Goal: Task Accomplishment & Management: Complete application form

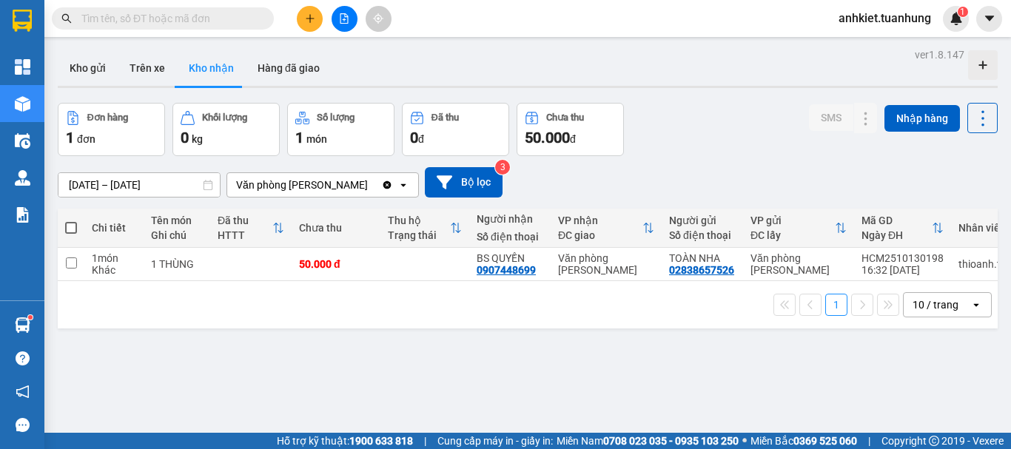
click at [304, 24] on button at bounding box center [310, 19] width 26 height 26
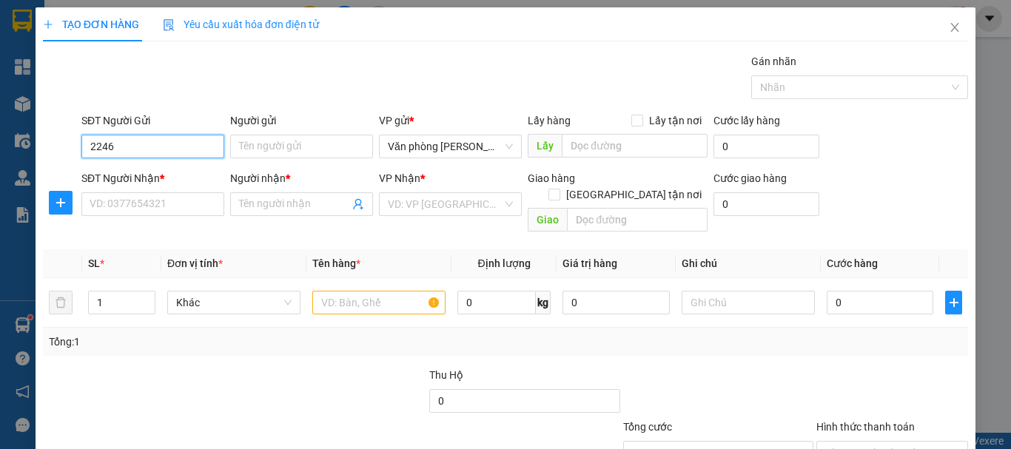
click at [165, 169] on div "0945242246 - THANH" at bounding box center [152, 176] width 124 height 16
type input "0945242246"
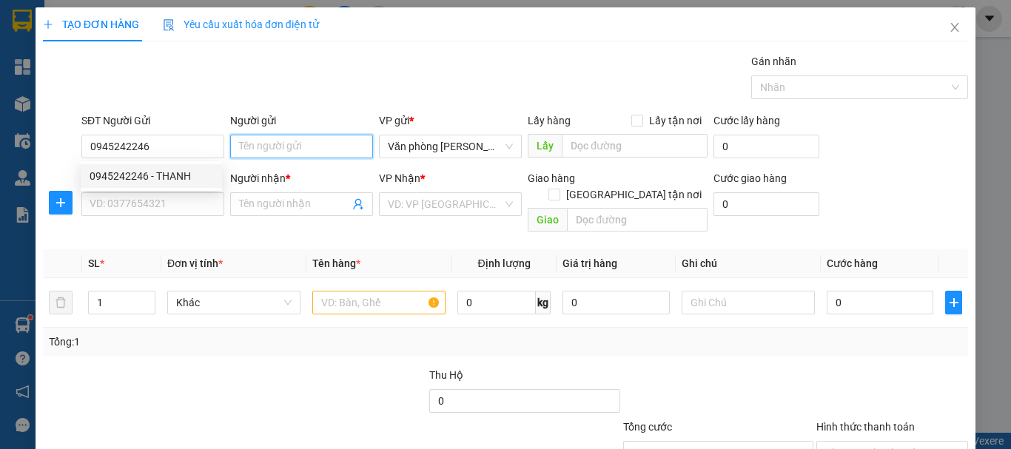
click at [268, 146] on input "Người gửi" at bounding box center [301, 147] width 143 height 24
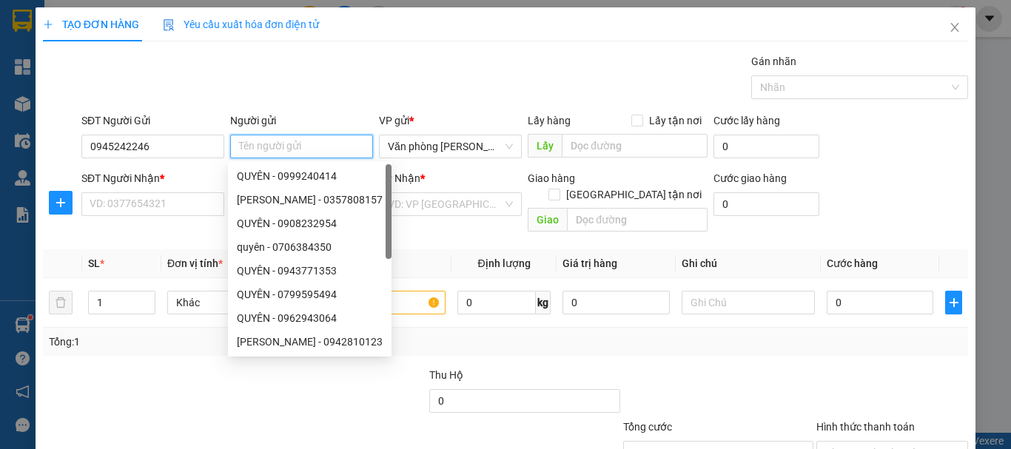
type input "/"
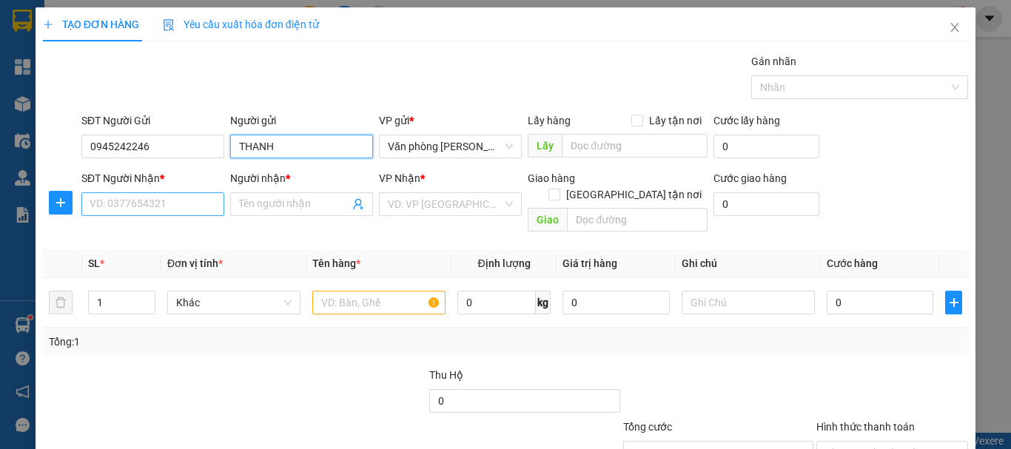
type input "THANH"
click at [133, 198] on input "SĐT Người Nhận *" at bounding box center [152, 204] width 143 height 24
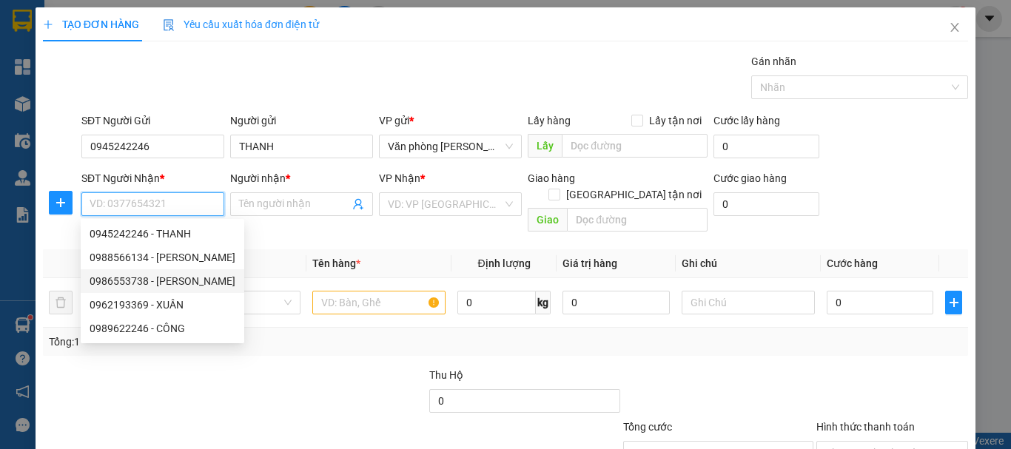
click at [165, 278] on div "0986553738 - [PERSON_NAME]" at bounding box center [163, 281] width 146 height 16
type input "0986553738"
type input "HÀ"
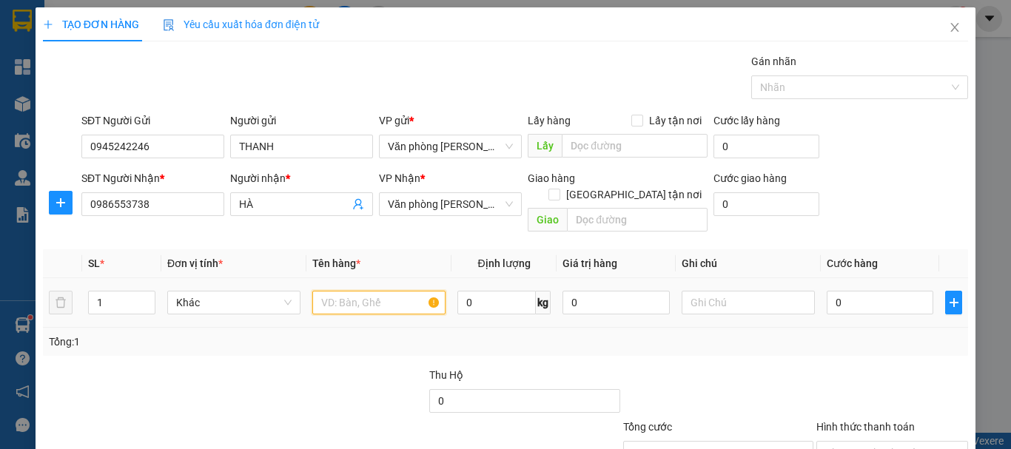
click at [357, 291] on input "text" at bounding box center [378, 303] width 133 height 24
type input "+"
type input "1 THÙNG"
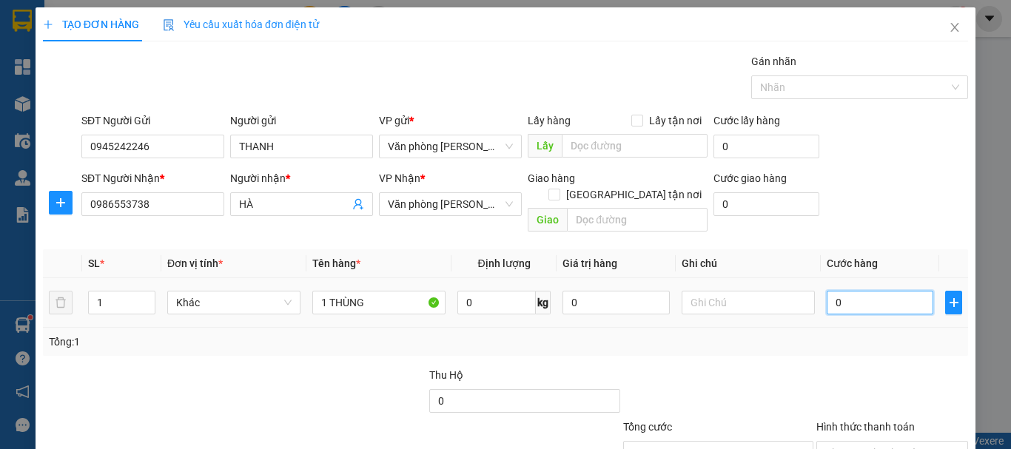
click at [858, 291] on input "0" at bounding box center [880, 303] width 107 height 24
type input "+5"
type input "5"
type input "+50"
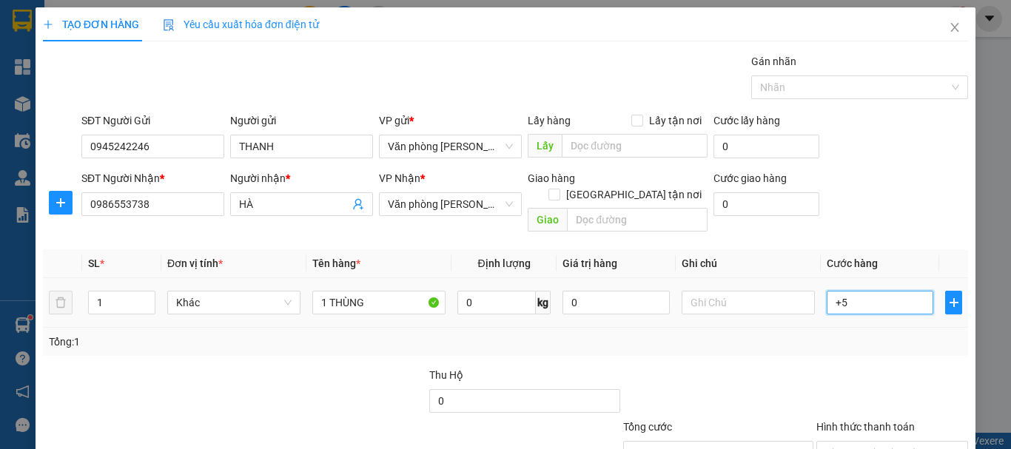
type input "50"
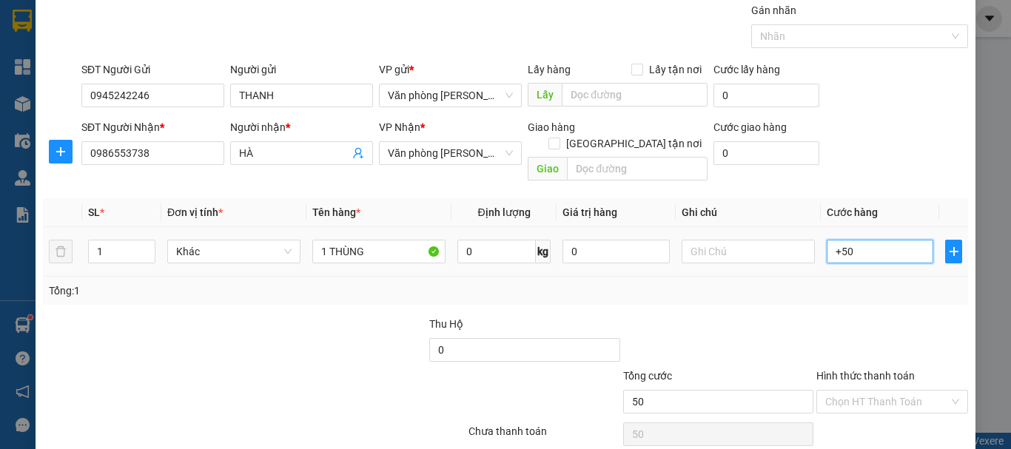
scroll to position [98, 0]
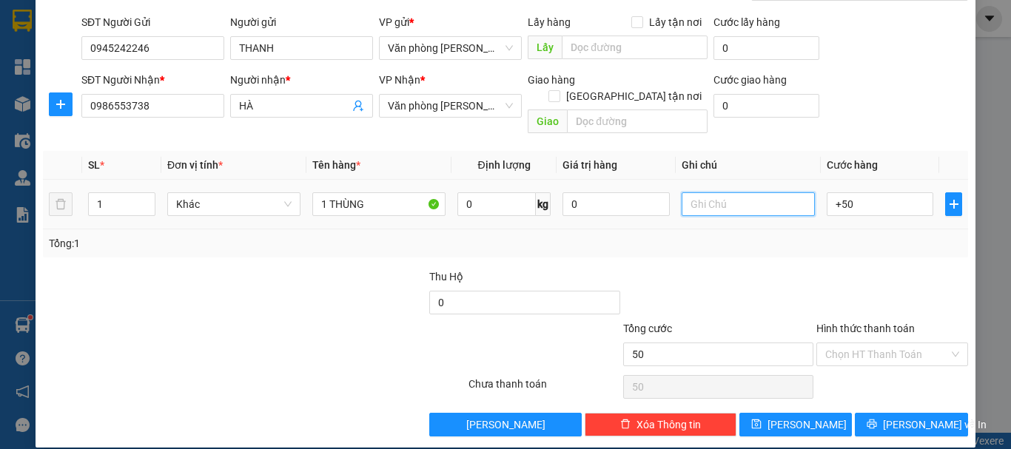
click at [770, 197] on input "text" at bounding box center [748, 204] width 133 height 24
type input "50.000"
click at [852, 343] on input "Hình thức thanh toán" at bounding box center [887, 354] width 124 height 22
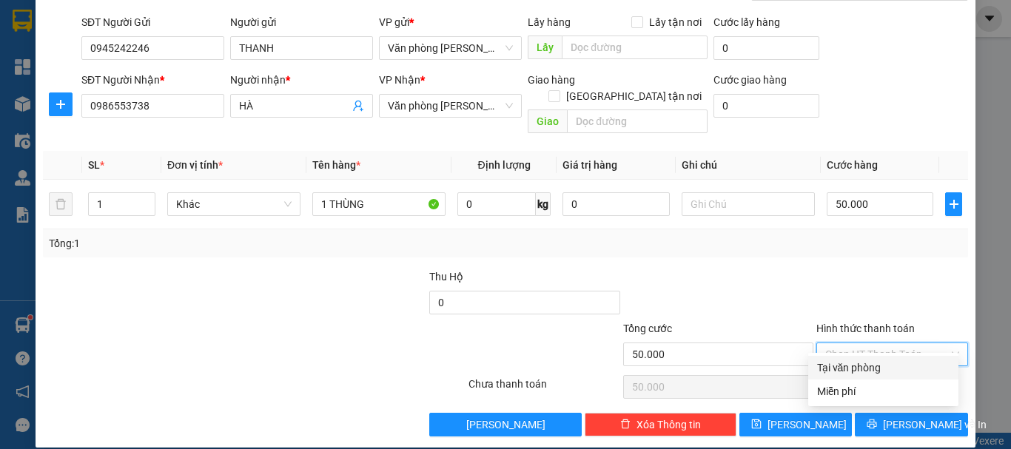
click at [858, 360] on div "Tại văn phòng" at bounding box center [883, 368] width 132 height 16
type input "0"
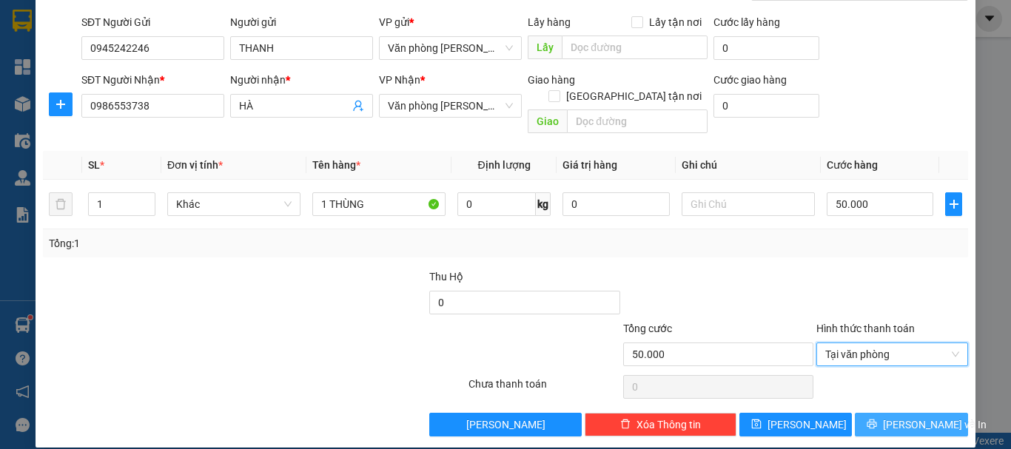
click at [900, 417] on span "[PERSON_NAME] và In" at bounding box center [935, 425] width 104 height 16
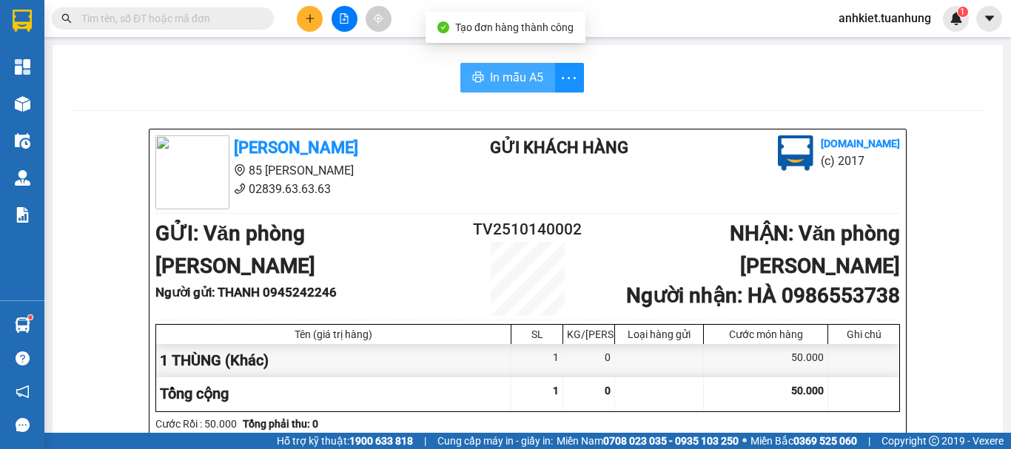
click at [490, 75] on span "In mẫu A5" at bounding box center [516, 77] width 53 height 19
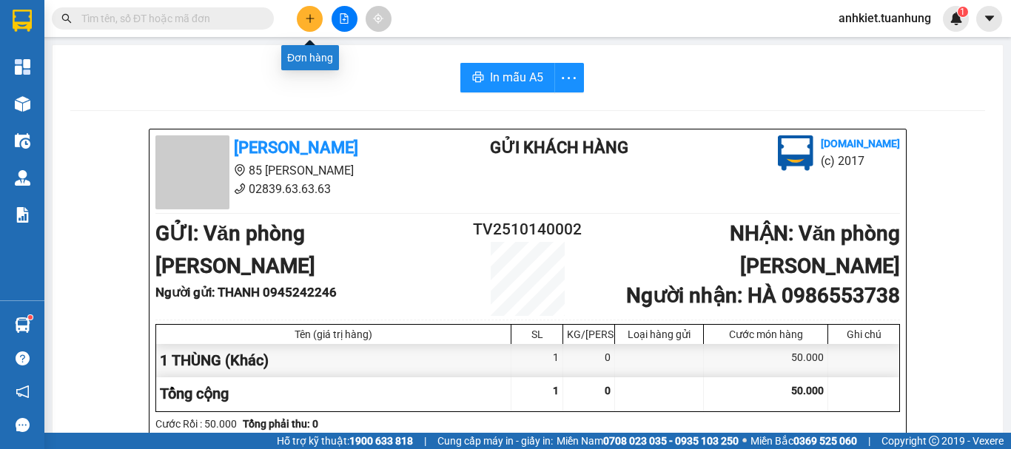
click at [312, 21] on icon "plus" at bounding box center [310, 18] width 10 height 10
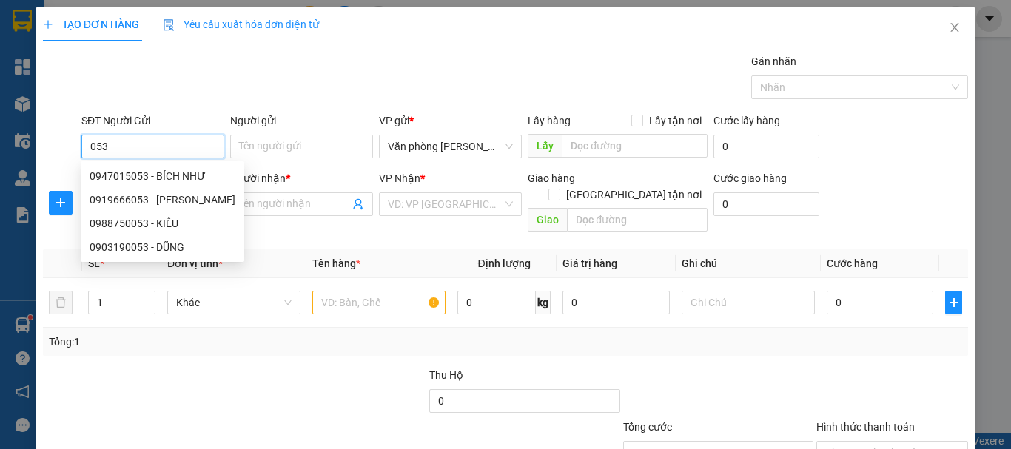
click at [161, 192] on div "0919666053 - [PERSON_NAME]" at bounding box center [163, 200] width 146 height 16
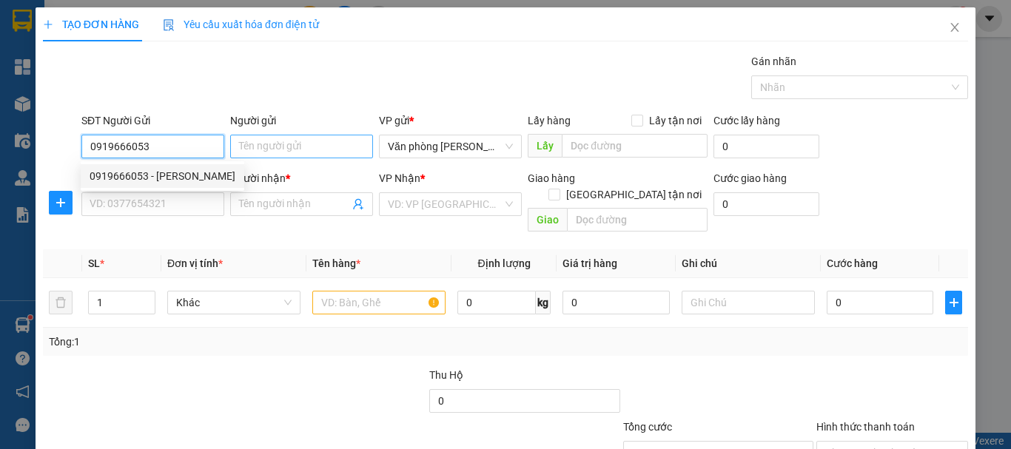
type input "0919666053"
click at [282, 135] on input "Người gửi" at bounding box center [301, 147] width 143 height 24
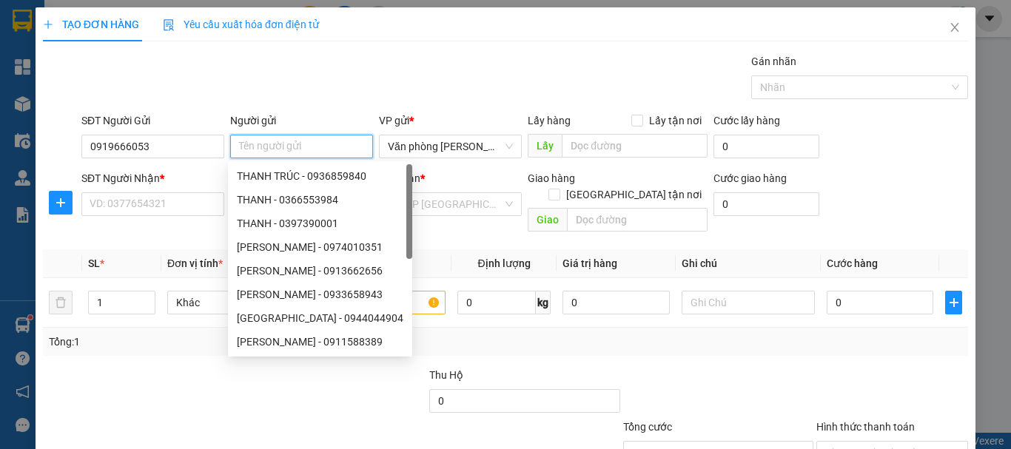
type input "/"
type input "8"
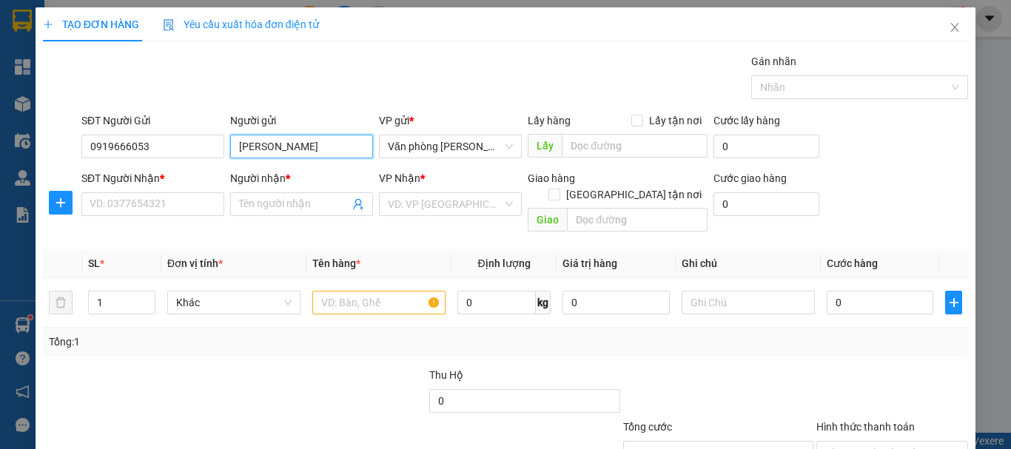
type input "[PERSON_NAME]"
click at [172, 188] on div "SĐT Người Nhận *" at bounding box center [152, 181] width 143 height 22
click at [166, 188] on div "SĐT Người Nhận *" at bounding box center [152, 181] width 143 height 22
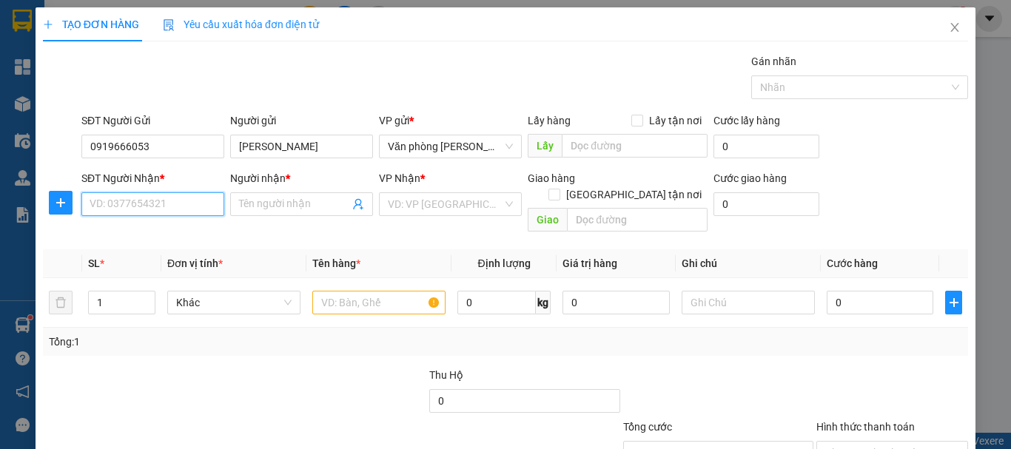
click at [167, 197] on input "SĐT Người Nhận *" at bounding box center [152, 204] width 143 height 24
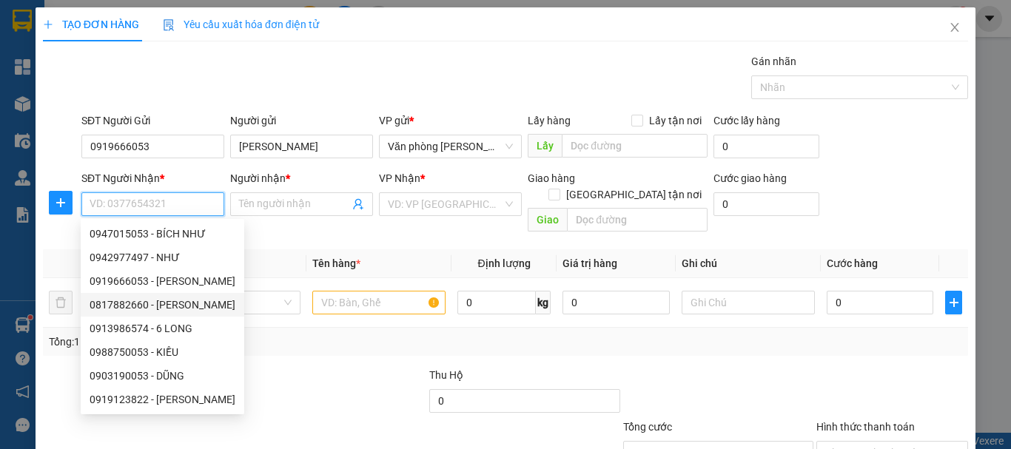
click at [183, 302] on div "0817882660 - [PERSON_NAME]" at bounding box center [163, 305] width 146 height 16
type input "0817882660"
type input "[PERSON_NAME]"
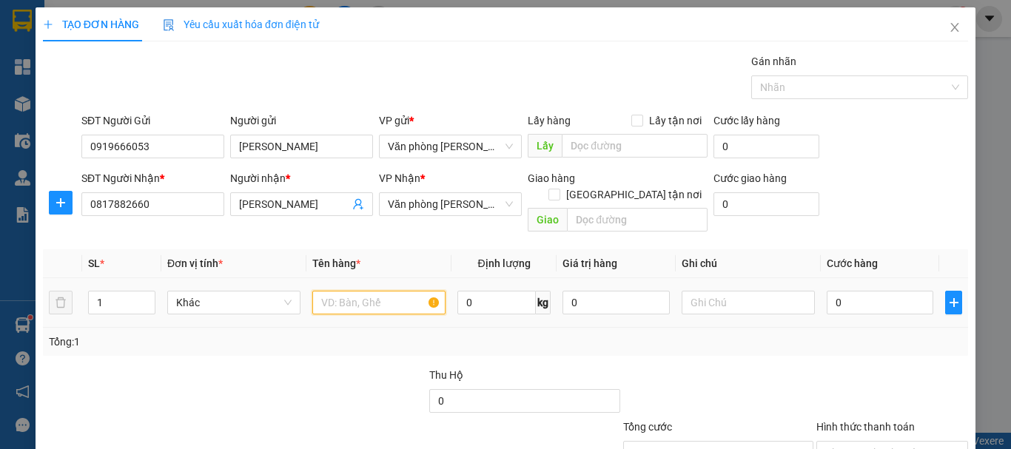
click at [357, 292] on input "text" at bounding box center [378, 303] width 133 height 24
type input "+"
type input "1 THÙNG"
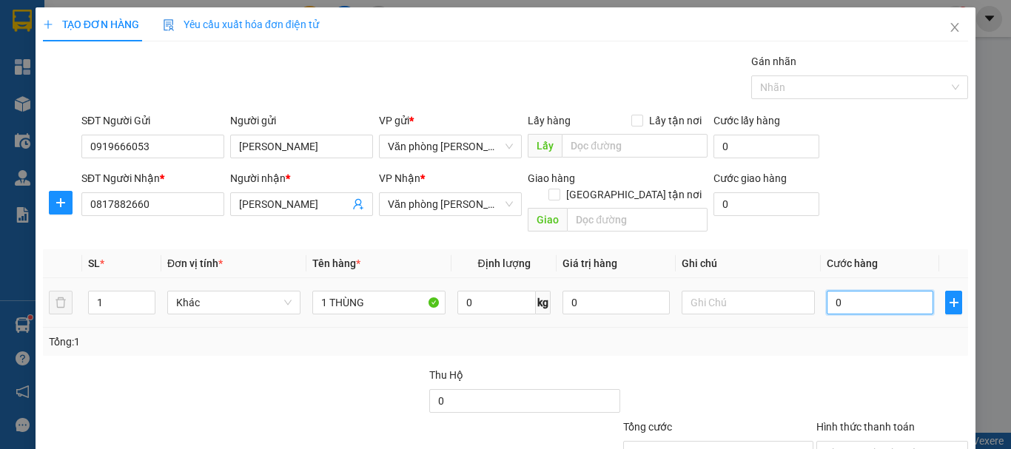
click at [881, 291] on input "0" at bounding box center [880, 303] width 107 height 24
type input "+5"
type input "5"
type input "+50"
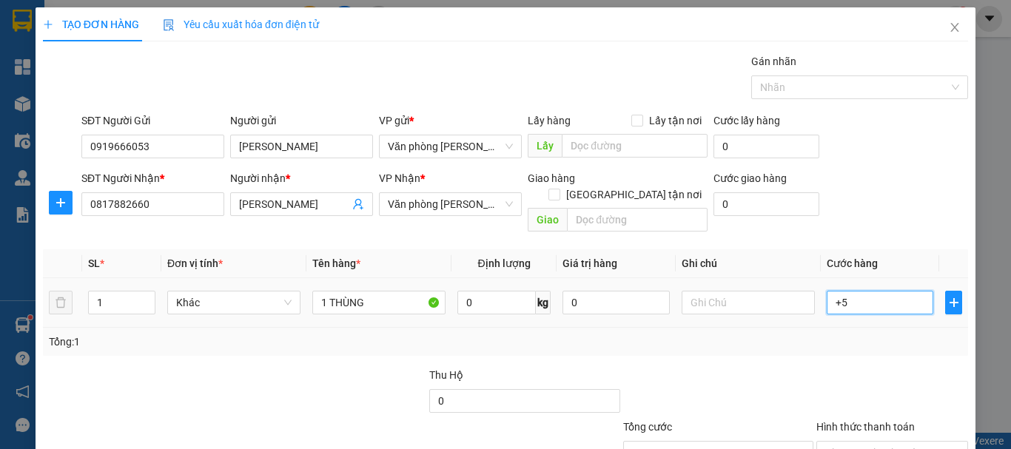
type input "50"
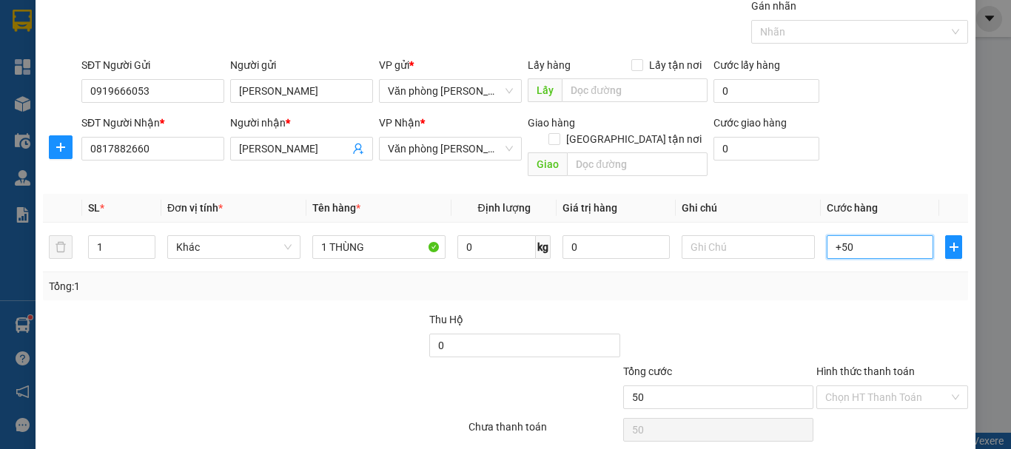
scroll to position [98, 0]
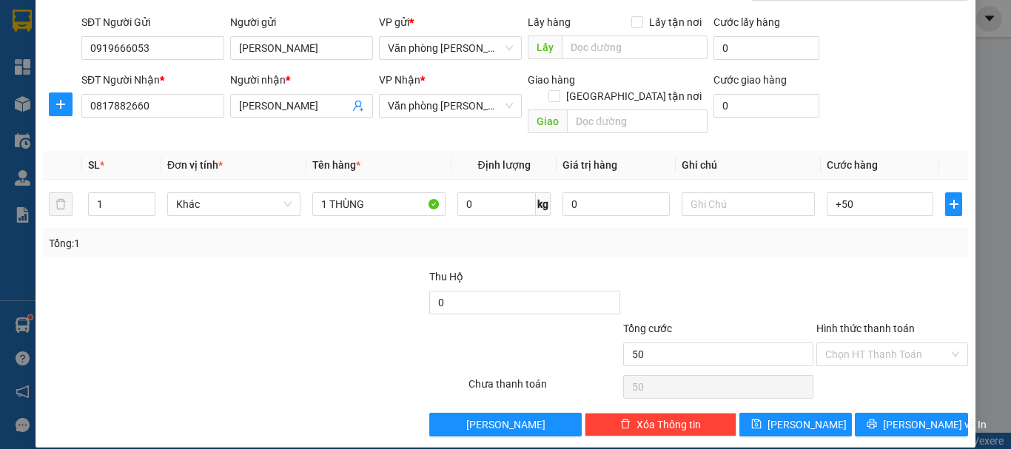
type input "50.000"
click at [773, 235] on div "Tổng: 1" at bounding box center [505, 243] width 913 height 16
click at [893, 420] on button "[PERSON_NAME] và In" at bounding box center [911, 425] width 113 height 24
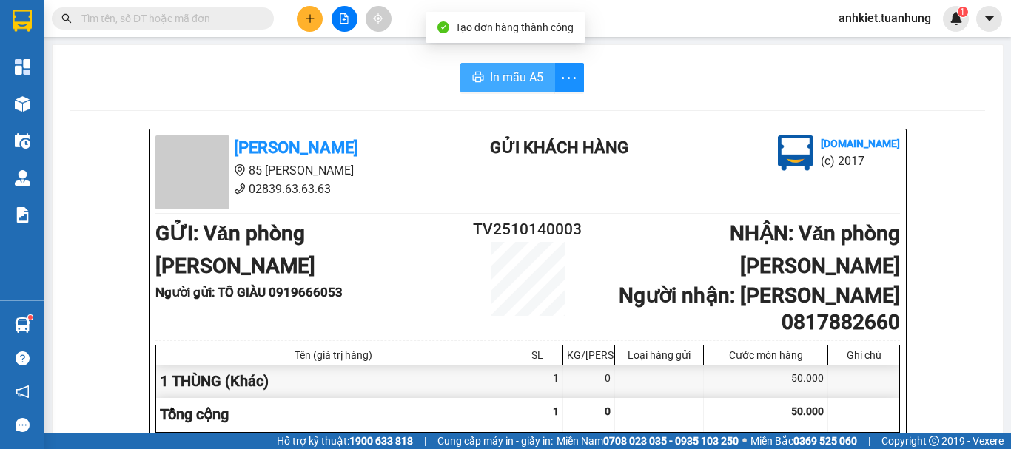
click at [463, 71] on button "In mẫu A5" at bounding box center [507, 78] width 95 height 30
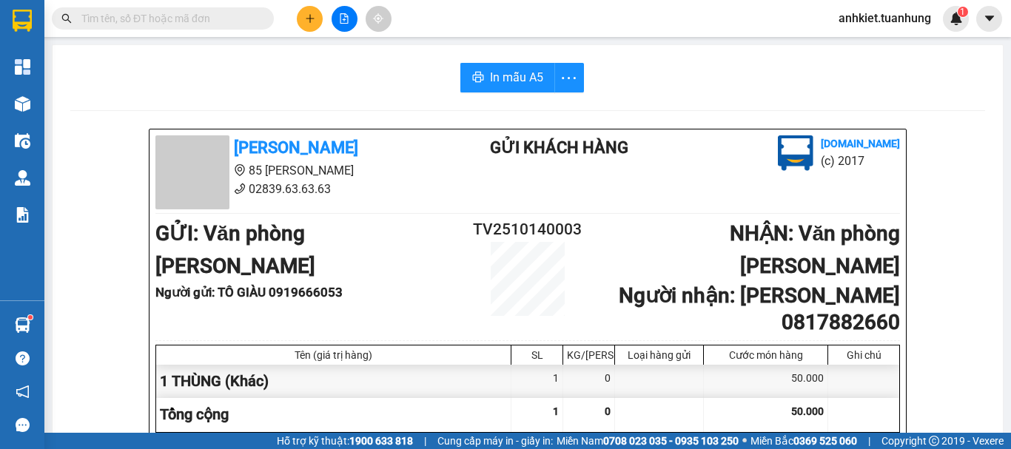
click at [311, 20] on icon "plus" at bounding box center [310, 18] width 10 height 10
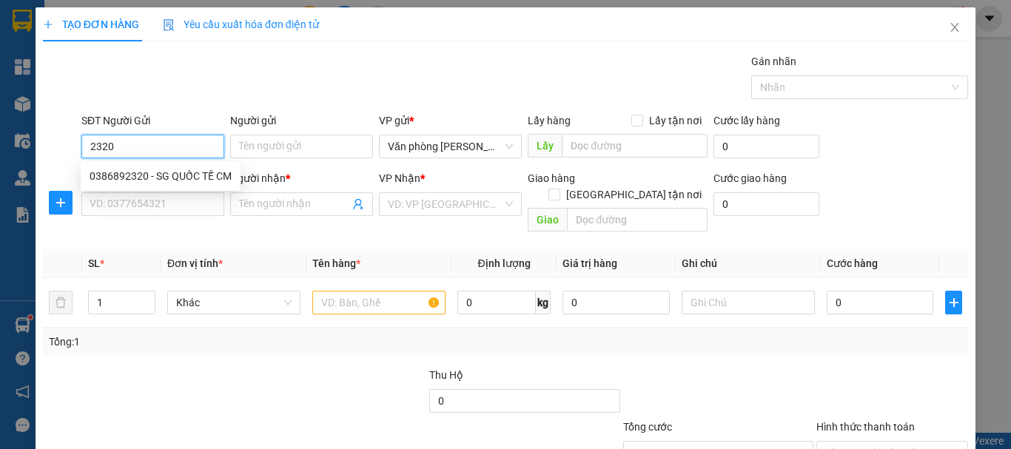
click at [175, 175] on div "0386892320 - SG QUỐC TẾ CM" at bounding box center [161, 176] width 142 height 16
type input "0386892320"
click at [283, 156] on input "Người gửi" at bounding box center [301, 147] width 143 height 24
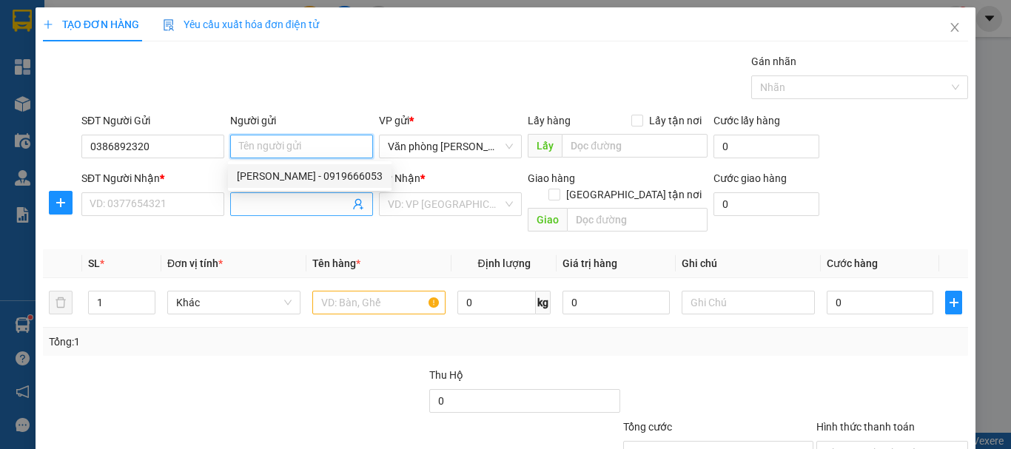
type input "-"
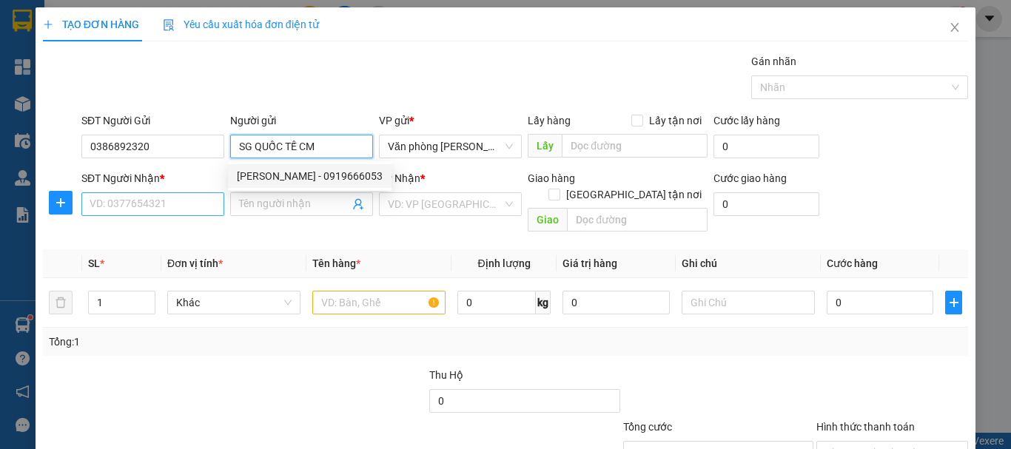
type input "SG QUỐC TẾ CM"
click at [195, 209] on input "SĐT Người Nhận *" at bounding box center [152, 204] width 143 height 24
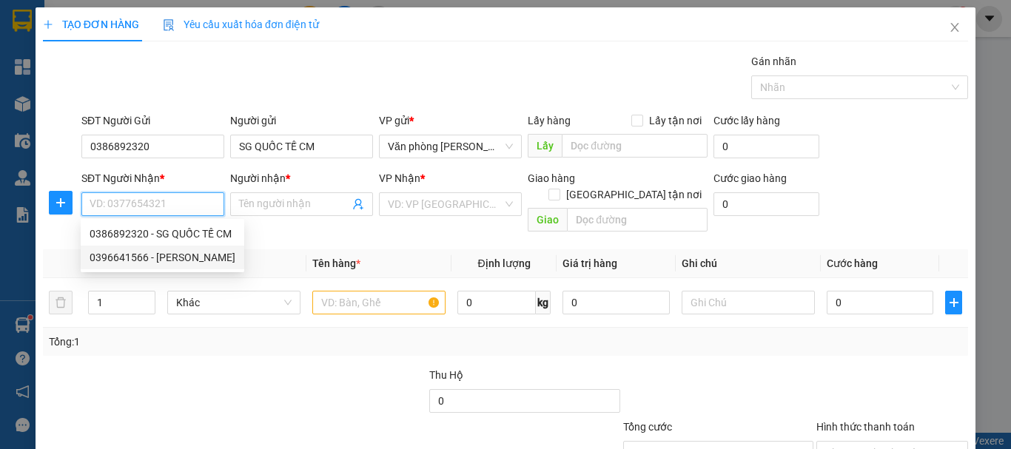
click at [199, 255] on div "0396641566 - [PERSON_NAME]" at bounding box center [163, 257] width 146 height 16
type input "0396641566"
type input "[PERSON_NAME]"
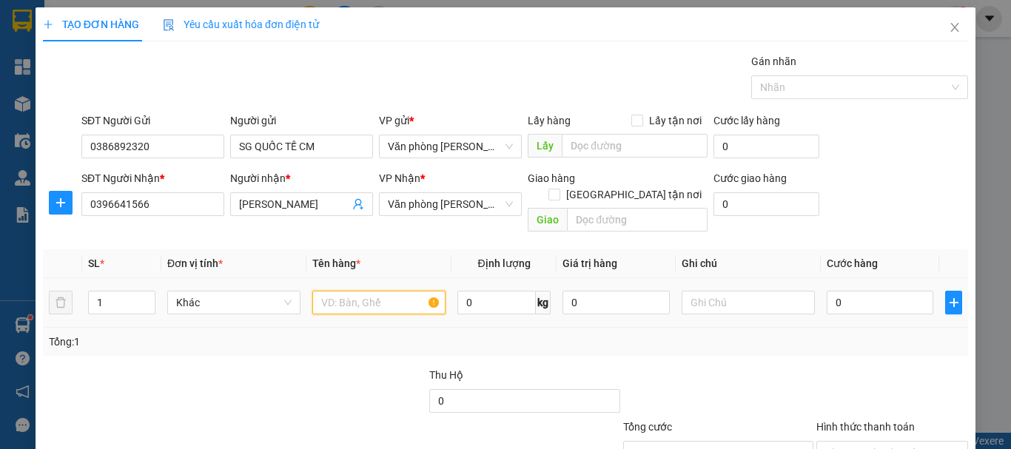
click at [349, 291] on input "text" at bounding box center [378, 303] width 133 height 24
type input "."
type input "1 HỘP"
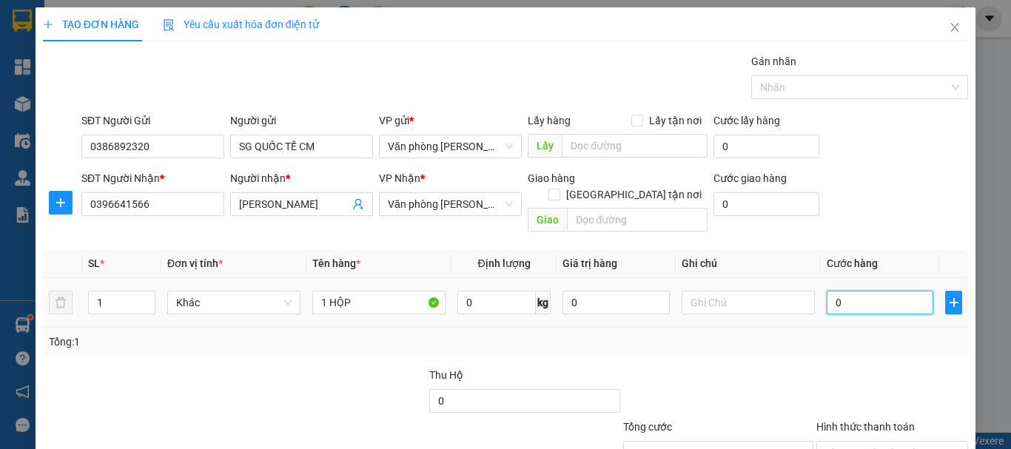
click at [866, 291] on input "0" at bounding box center [880, 303] width 107 height 24
type input "+3"
type input "3"
type input "+30"
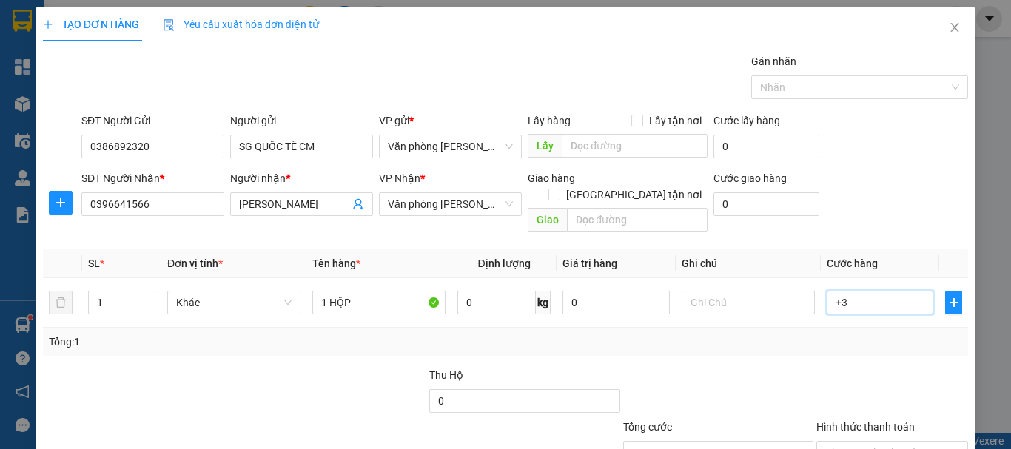
type input "30"
type input "30.000"
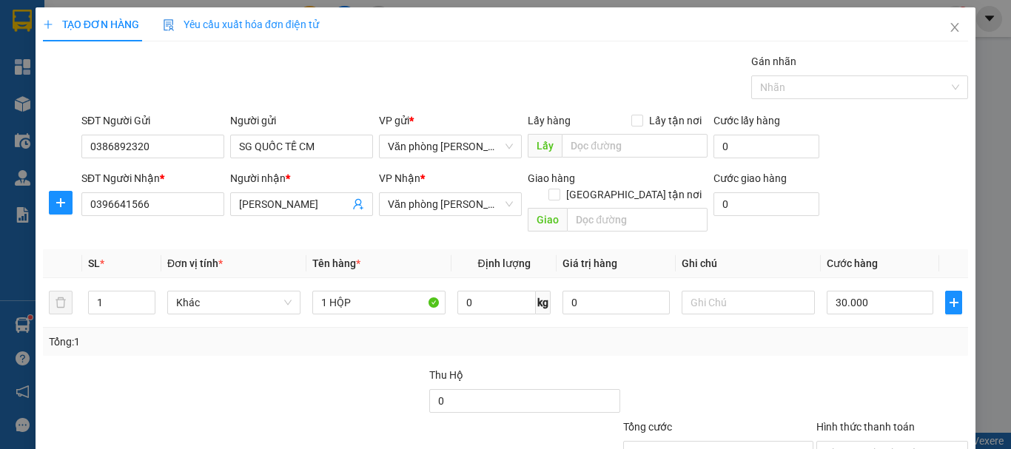
click at [815, 367] on div at bounding box center [892, 393] width 155 height 52
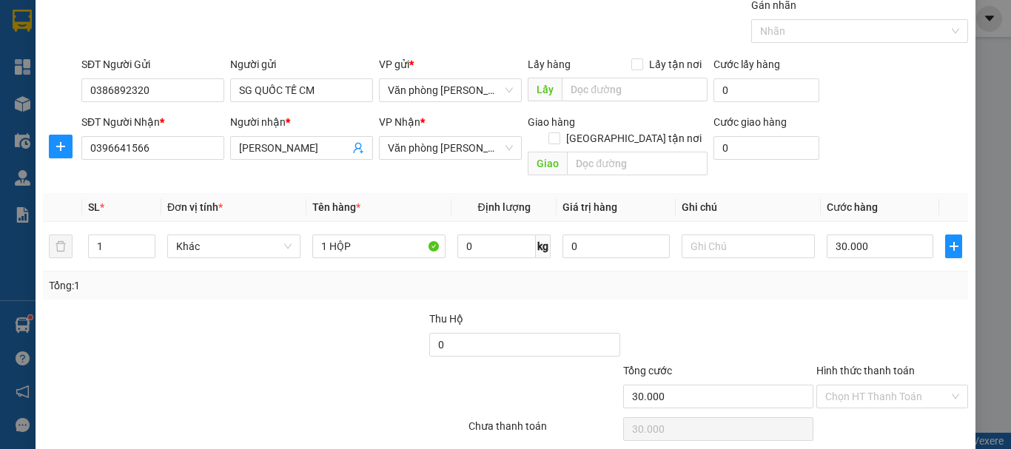
scroll to position [98, 0]
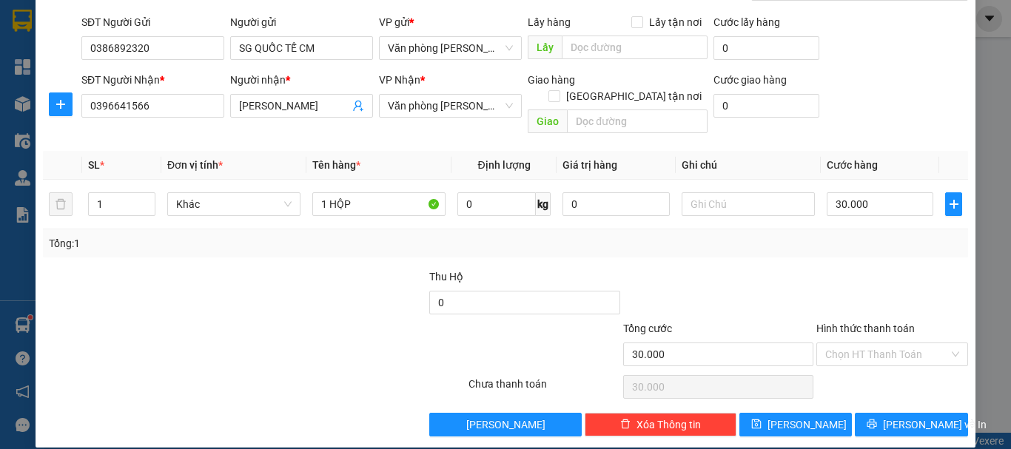
click at [881, 423] on div "TẠO ĐƠN HÀNG Yêu cầu xuất hóa đơn điện tử Transit Pickup Surcharge Ids Transit …" at bounding box center [506, 178] width 940 height 539
click at [887, 413] on button "[PERSON_NAME] và In" at bounding box center [911, 425] width 113 height 24
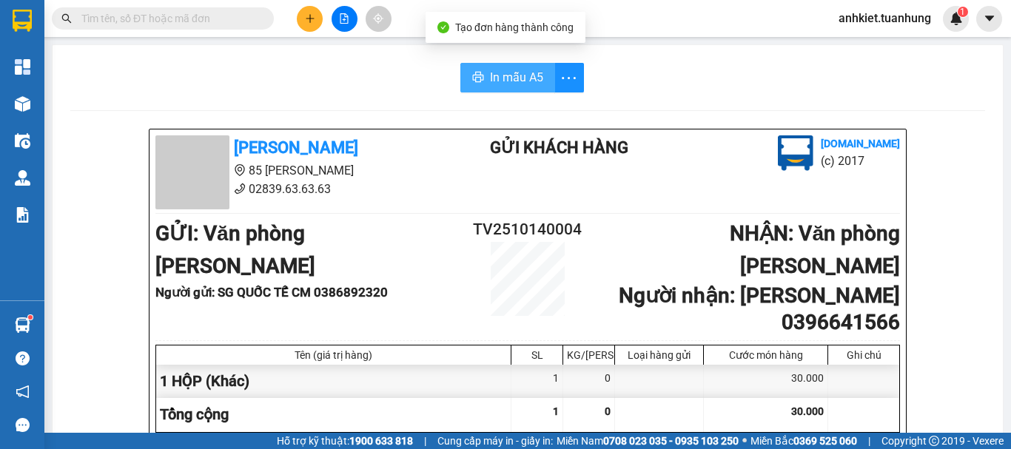
click at [477, 76] on icon "printer" at bounding box center [477, 77] width 11 height 10
